Goal: Task Accomplishment & Management: Use online tool/utility

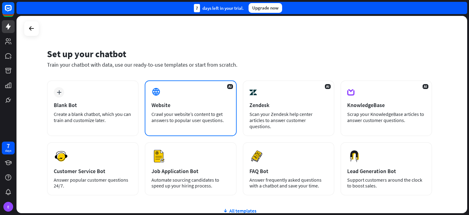
click at [195, 100] on div "AI Website Crawl your website’s content to get answers to popular user question…" at bounding box center [191, 108] width 92 height 56
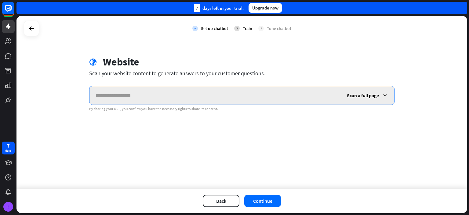
click at [110, 97] on input "text" at bounding box center [214, 95] width 251 height 18
paste input "**********"
type input "**********"
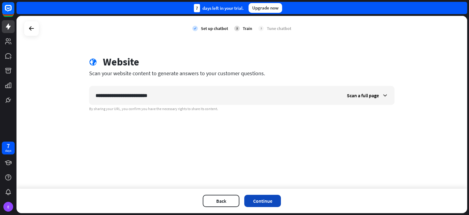
click at [257, 203] on button "Continue" at bounding box center [262, 200] width 37 height 12
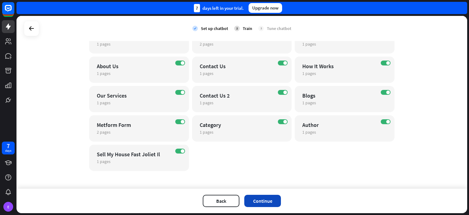
scroll to position [99, 0]
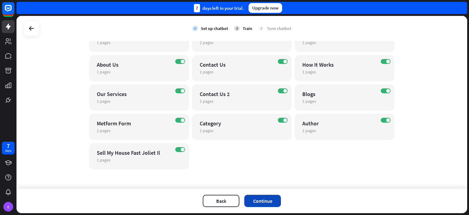
click at [268, 195] on button "Continue" at bounding box center [262, 200] width 37 height 12
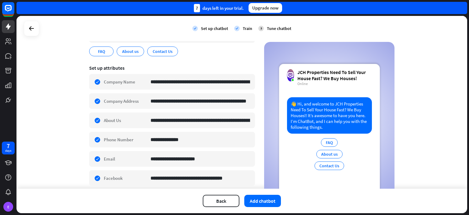
scroll to position [139, 0]
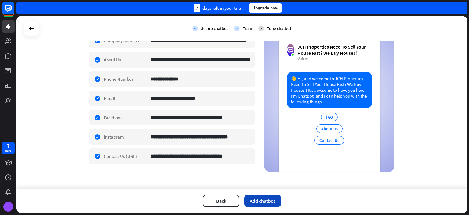
click at [258, 202] on button "Add chatbot" at bounding box center [262, 200] width 37 height 12
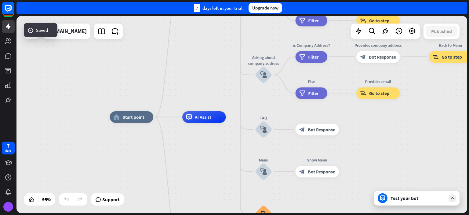
click at [438, 204] on div "Test your bot" at bounding box center [416, 197] width 85 height 15
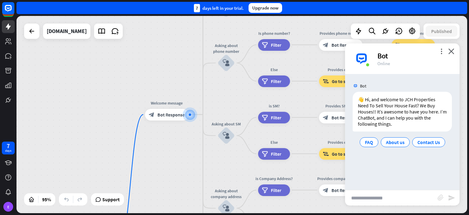
click at [383, 199] on input "text" at bounding box center [391, 197] width 92 height 15
type input "**********"
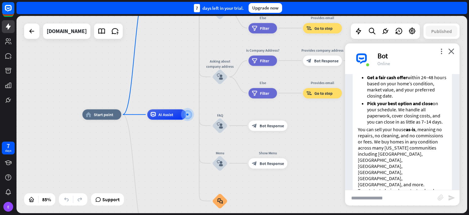
scroll to position [181, 0]
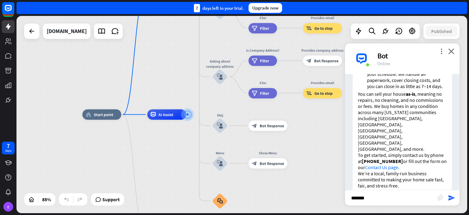
type input "********"
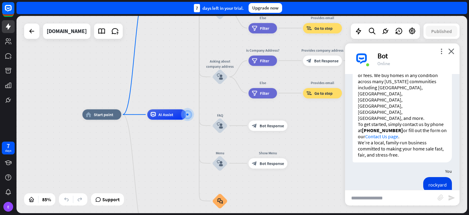
scroll to position [192, 0]
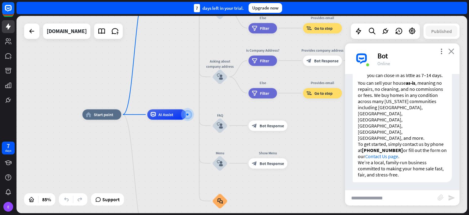
click at [452, 52] on icon "close" at bounding box center [451, 51] width 6 height 6
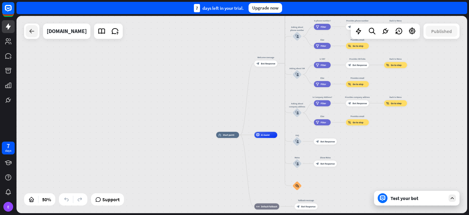
click at [31, 31] on icon at bounding box center [31, 30] width 7 height 7
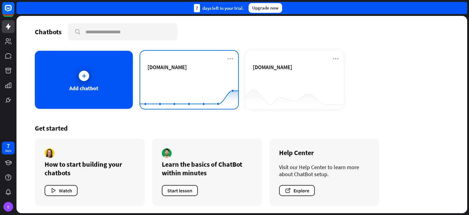
click at [192, 61] on div "[DOMAIN_NAME] Created with Highcharts 10.1.0 0 1 2" at bounding box center [189, 80] width 98 height 58
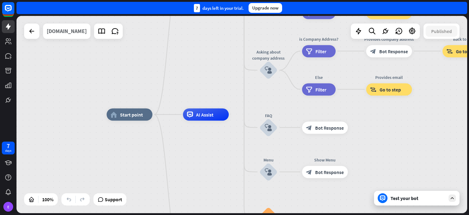
click at [81, 31] on div "[DOMAIN_NAME]" at bounding box center [67, 30] width 40 height 15
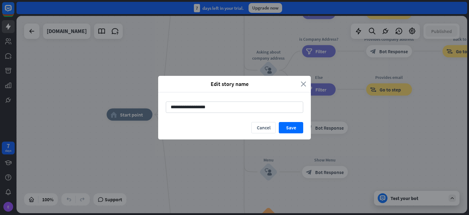
click at [303, 84] on icon "close" at bounding box center [303, 83] width 5 height 7
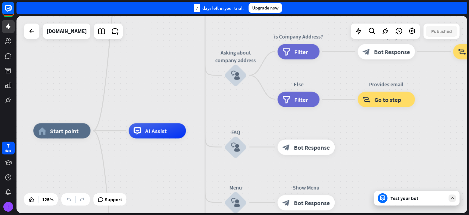
click at [24, 30] on div at bounding box center [31, 30] width 15 height 15
click at [30, 31] on icon at bounding box center [31, 30] width 7 height 7
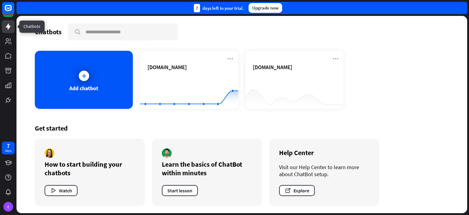
click at [10, 30] on icon at bounding box center [8, 26] width 7 height 7
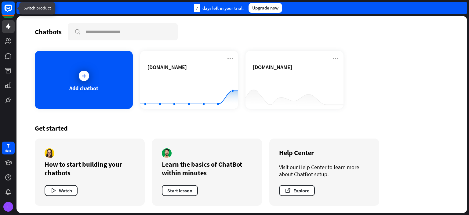
click at [9, 8] on rect at bounding box center [8, 8] width 13 height 13
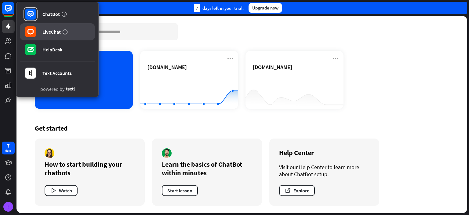
click at [46, 26] on link "LiveChat" at bounding box center [57, 31] width 75 height 17
